Goal: Task Accomplishment & Management: Manage account settings

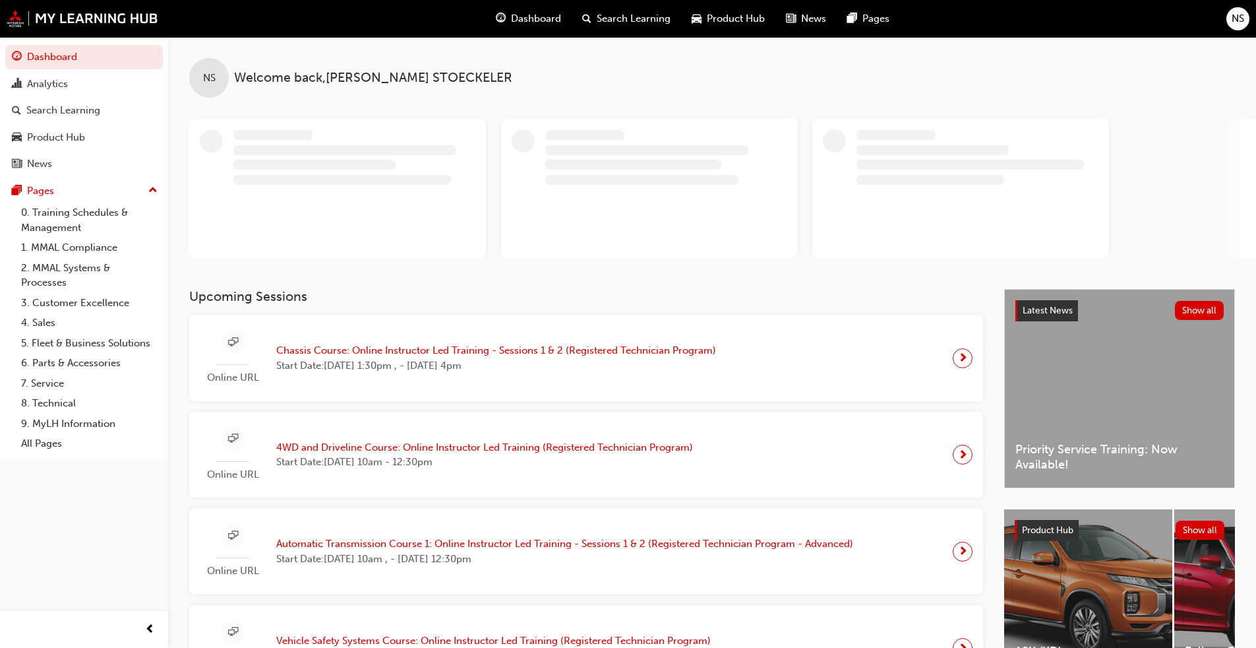
click at [1233, 16] on span "NS" at bounding box center [1238, 18] width 13 height 15
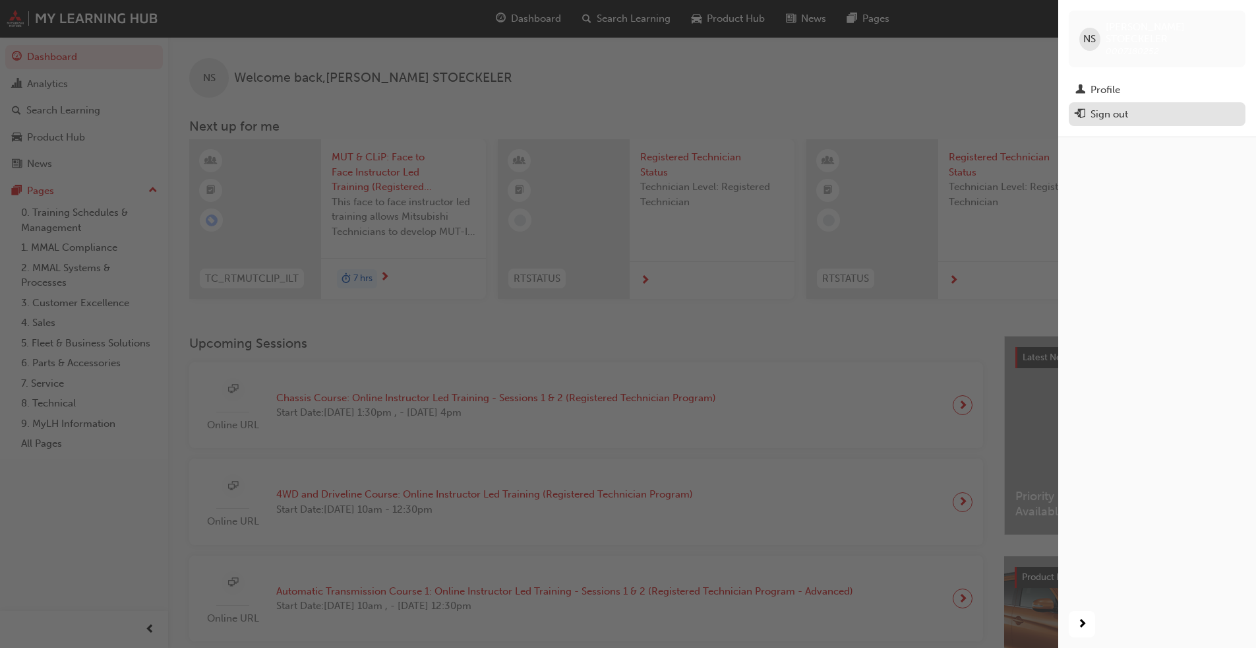
click at [1117, 107] on div "Sign out" at bounding box center [1110, 114] width 38 height 15
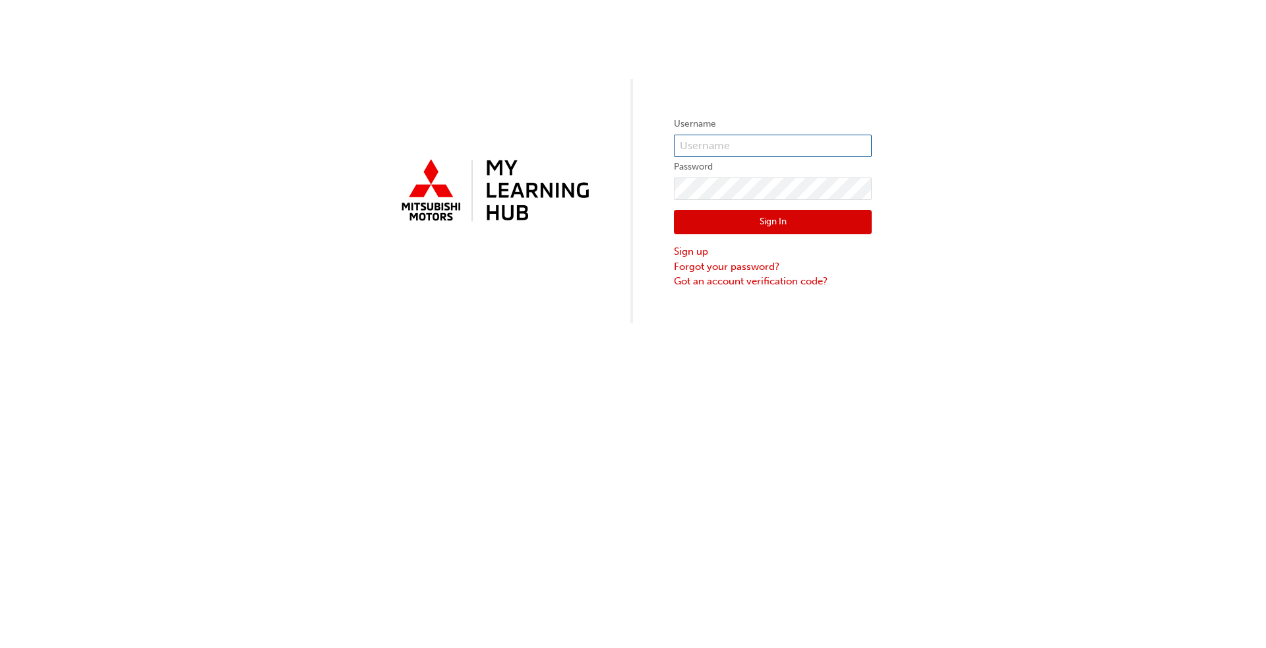
type input "0007180252"
click at [785, 145] on input "0007180252" at bounding box center [773, 146] width 198 height 22
click at [874, 40] on div "Username 0007180252 Password Sign In Sign up Forgot your password? Got an accou…" at bounding box center [633, 161] width 1266 height 323
